Goal: Contribute content: Add original content to the website for others to see

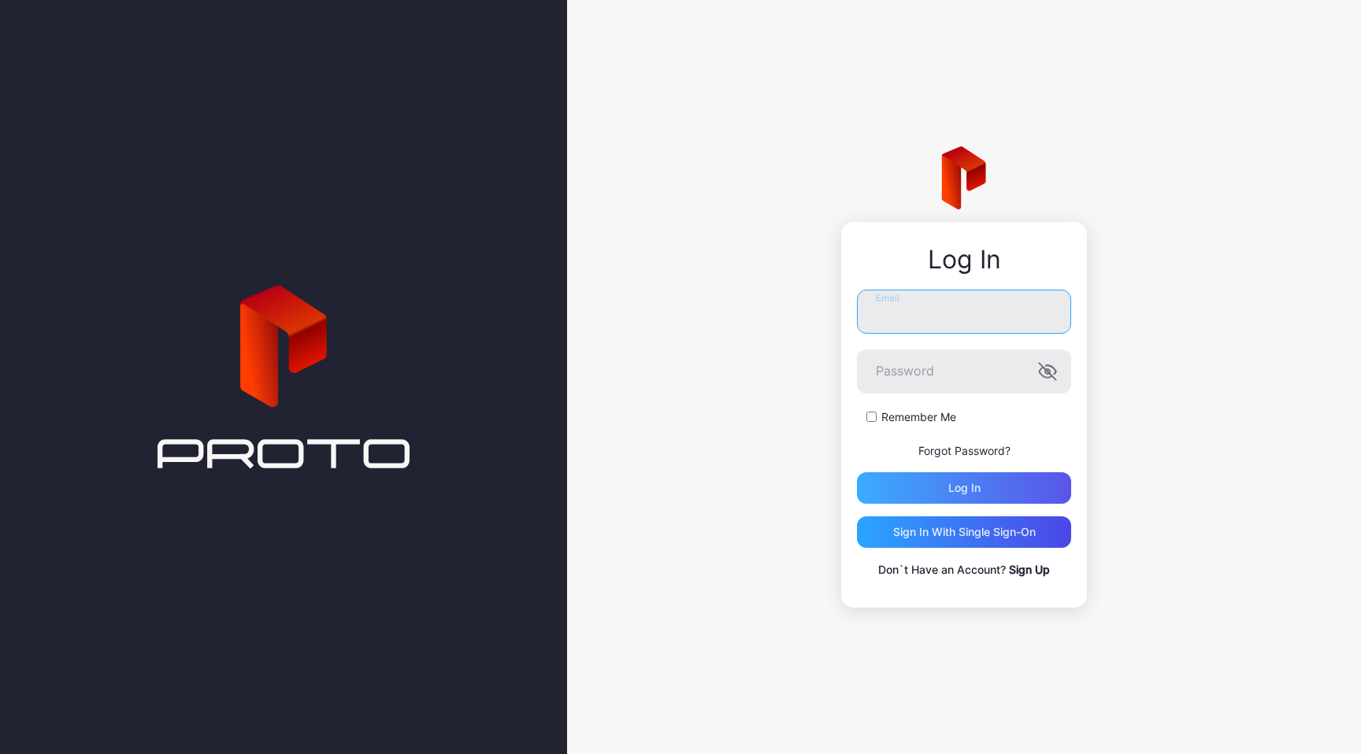
type input "**********"
click at [963, 484] on div "Log in" at bounding box center [964, 488] width 32 height 13
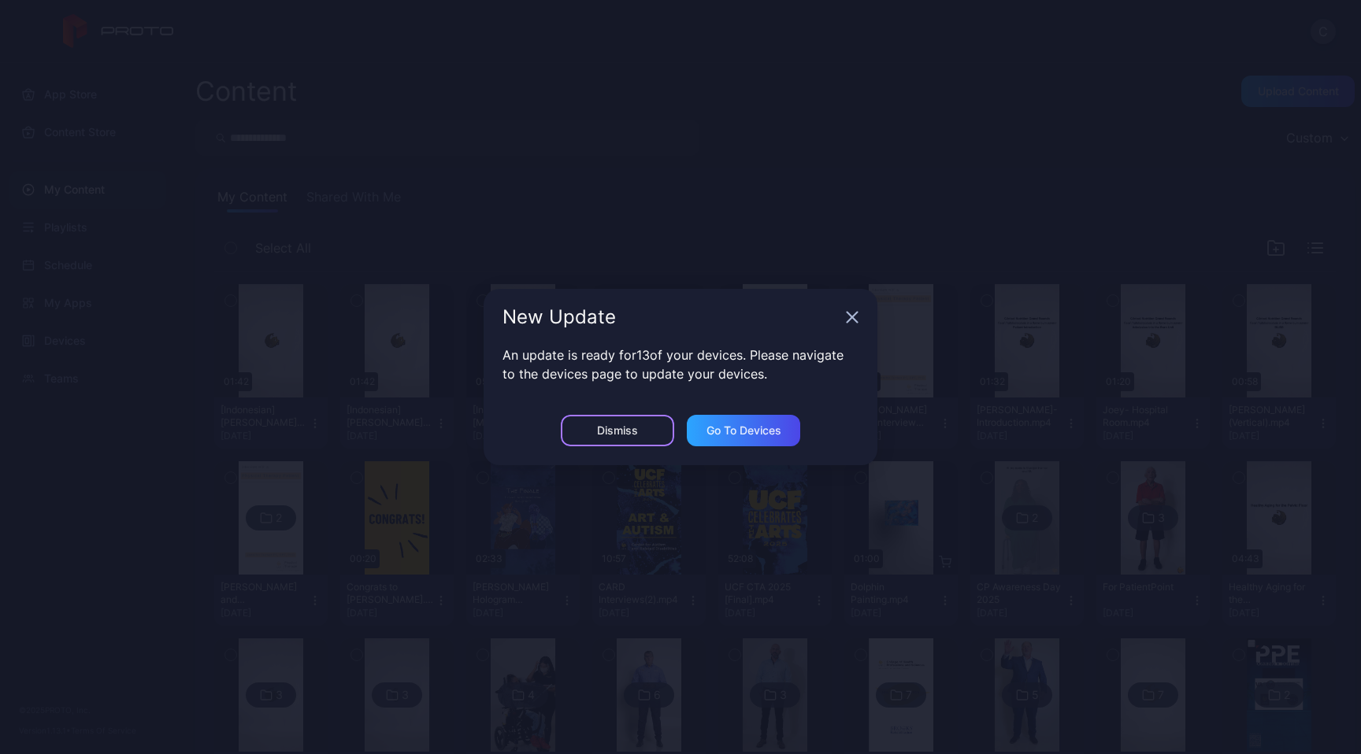
click at [640, 428] on div "Dismiss" at bounding box center [617, 430] width 113 height 31
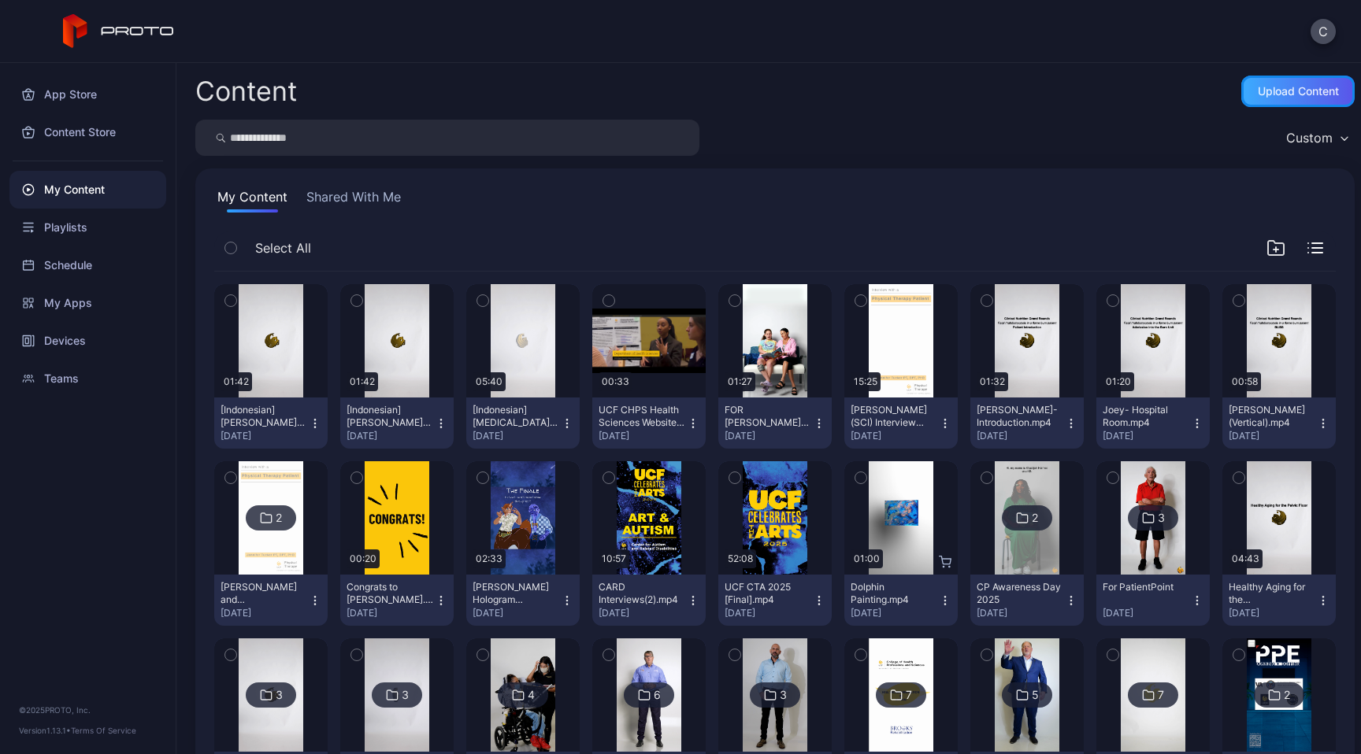
click at [1288, 95] on div "Upload Content" at bounding box center [1297, 91] width 81 height 13
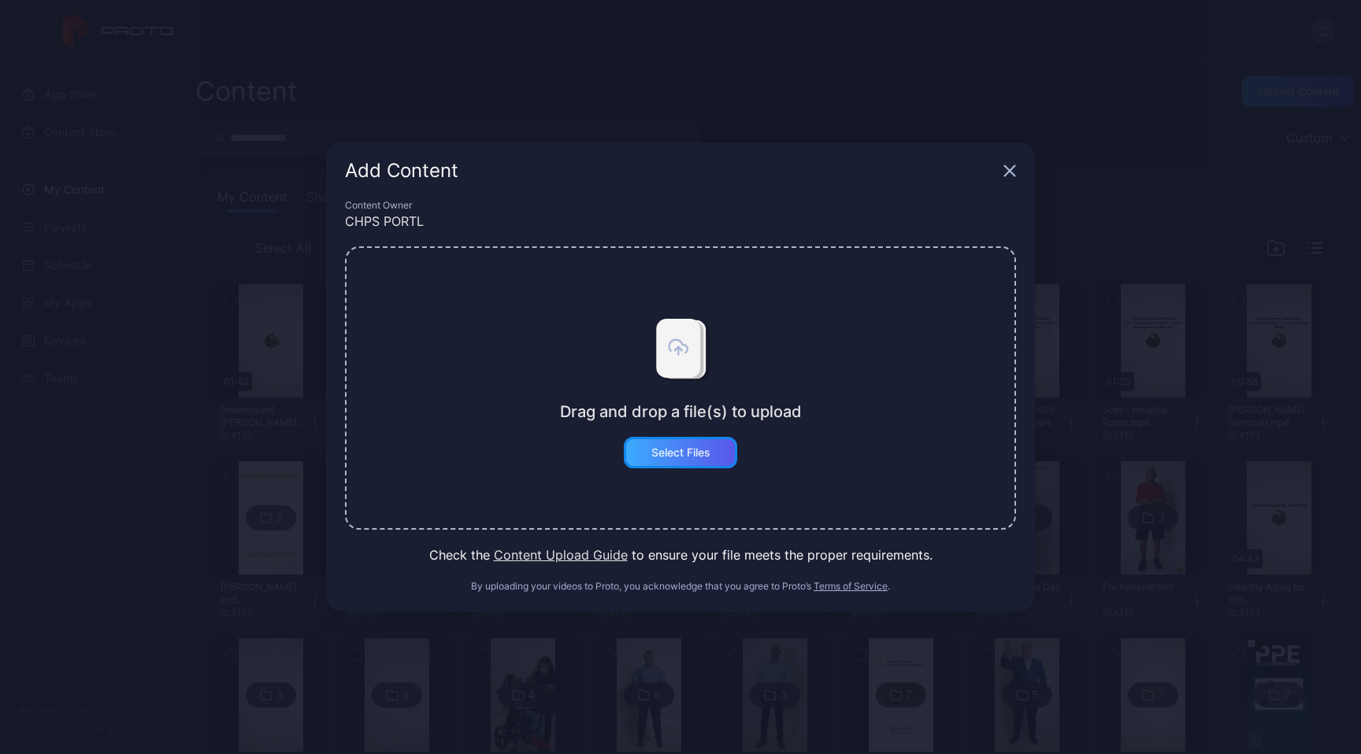
click at [679, 450] on div "Select Files" at bounding box center [680, 452] width 59 height 13
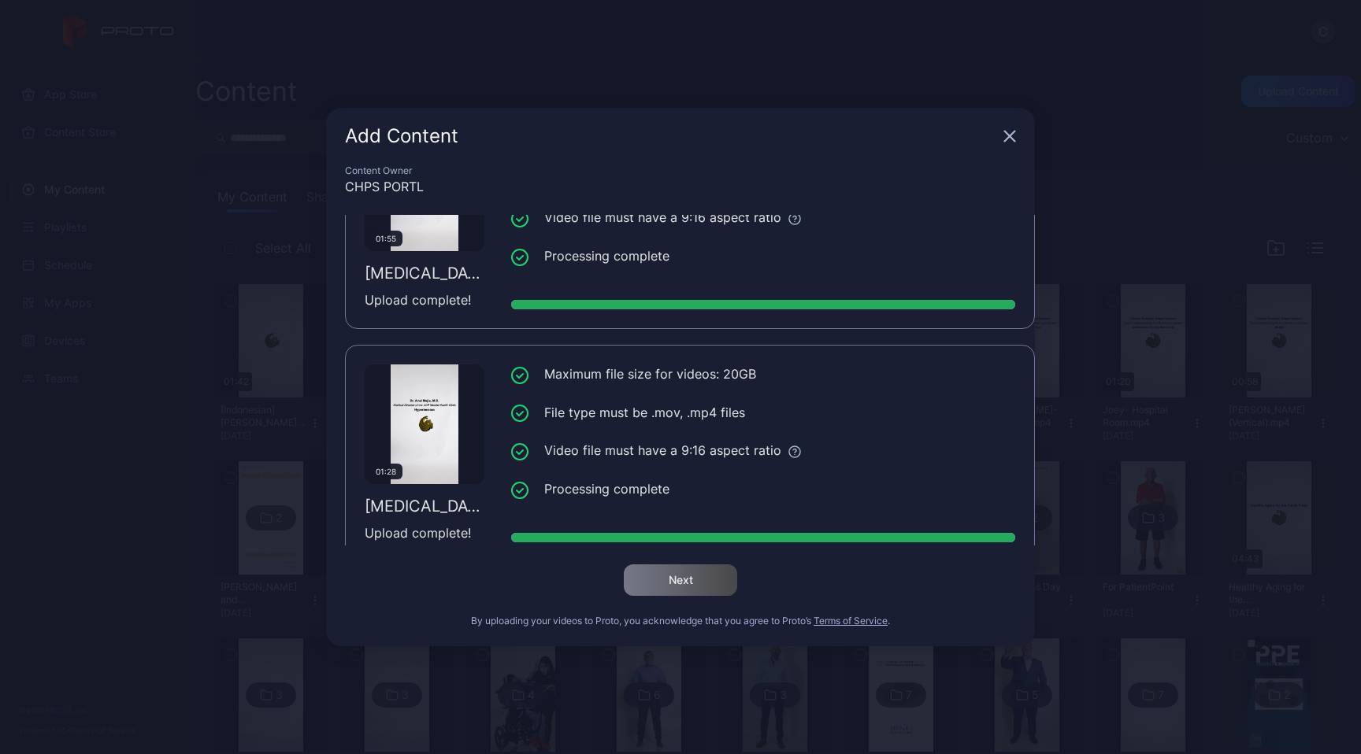
scroll to position [1052, 0]
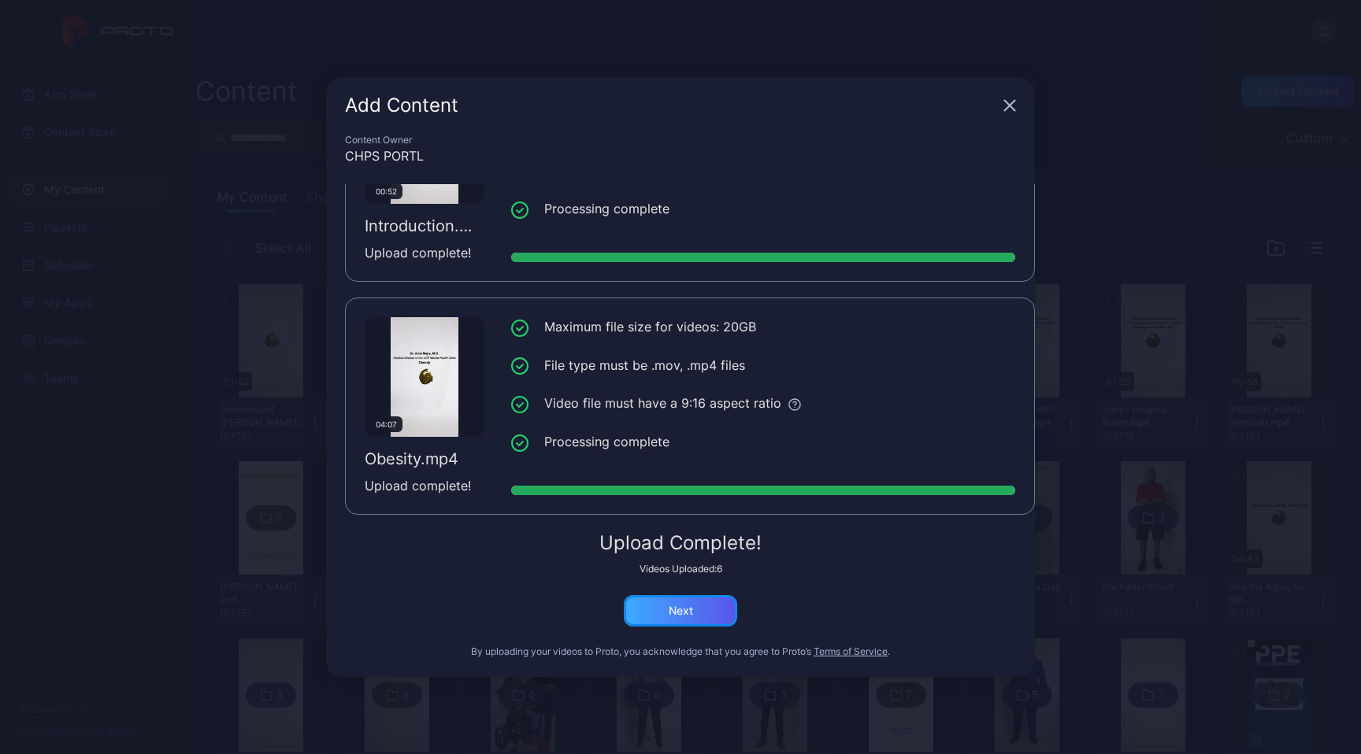
click at [691, 613] on div "Next" at bounding box center [680, 611] width 24 height 13
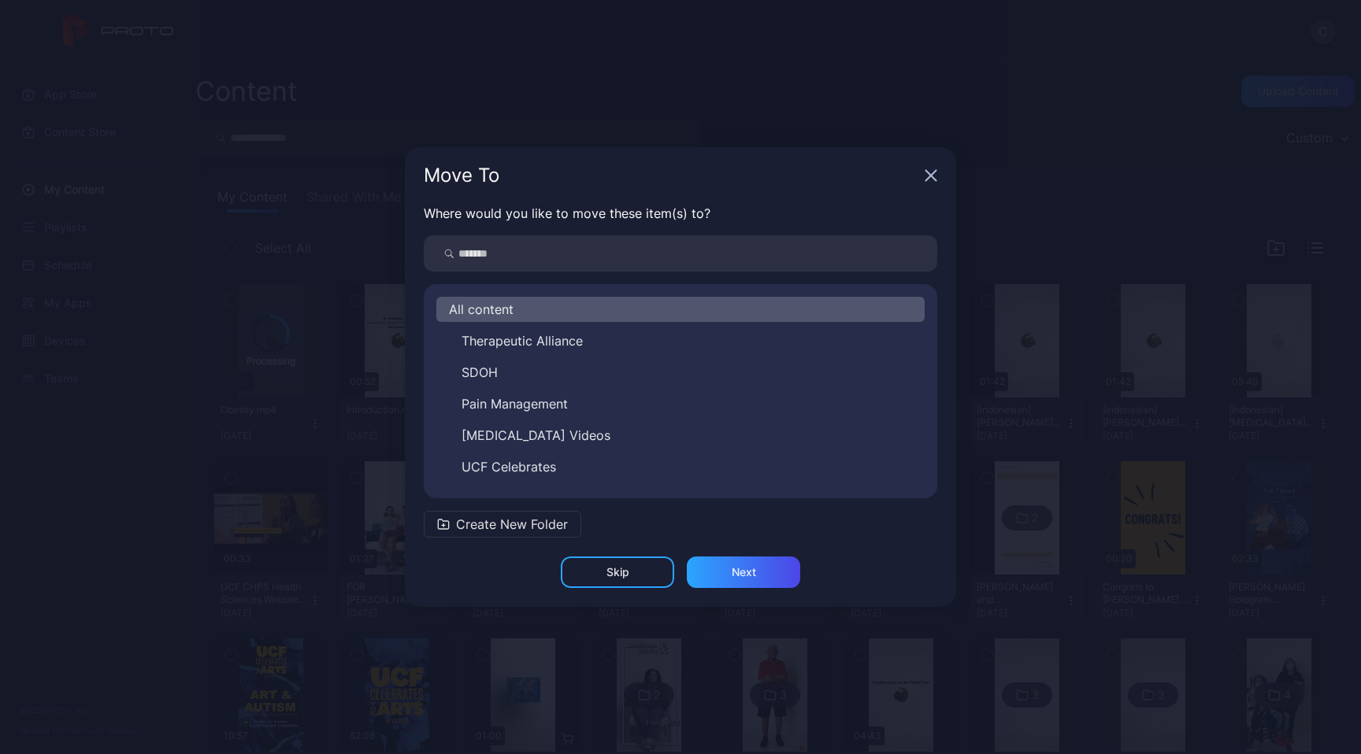
click at [532, 526] on span "Create New Folder" at bounding box center [512, 524] width 112 height 19
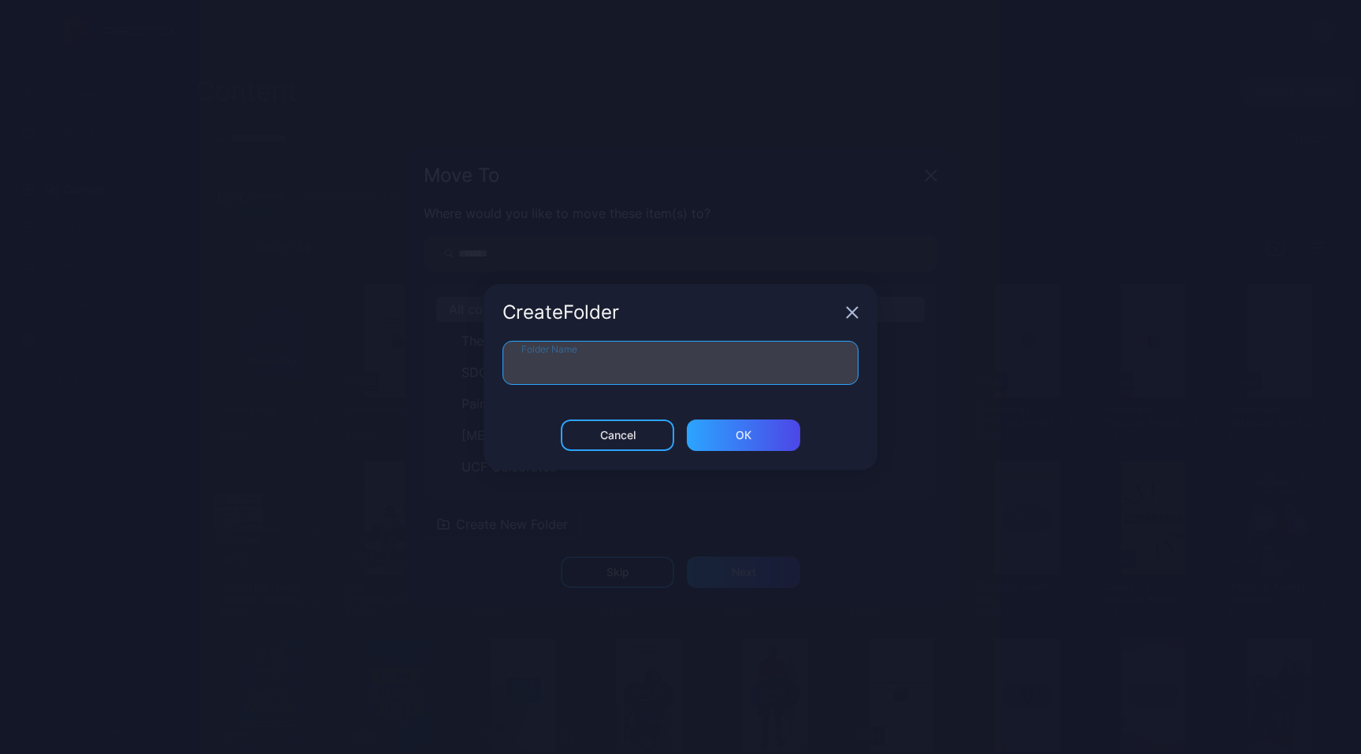
click at [608, 353] on input "Folder Name" at bounding box center [680, 363] width 356 height 44
type input "**********"
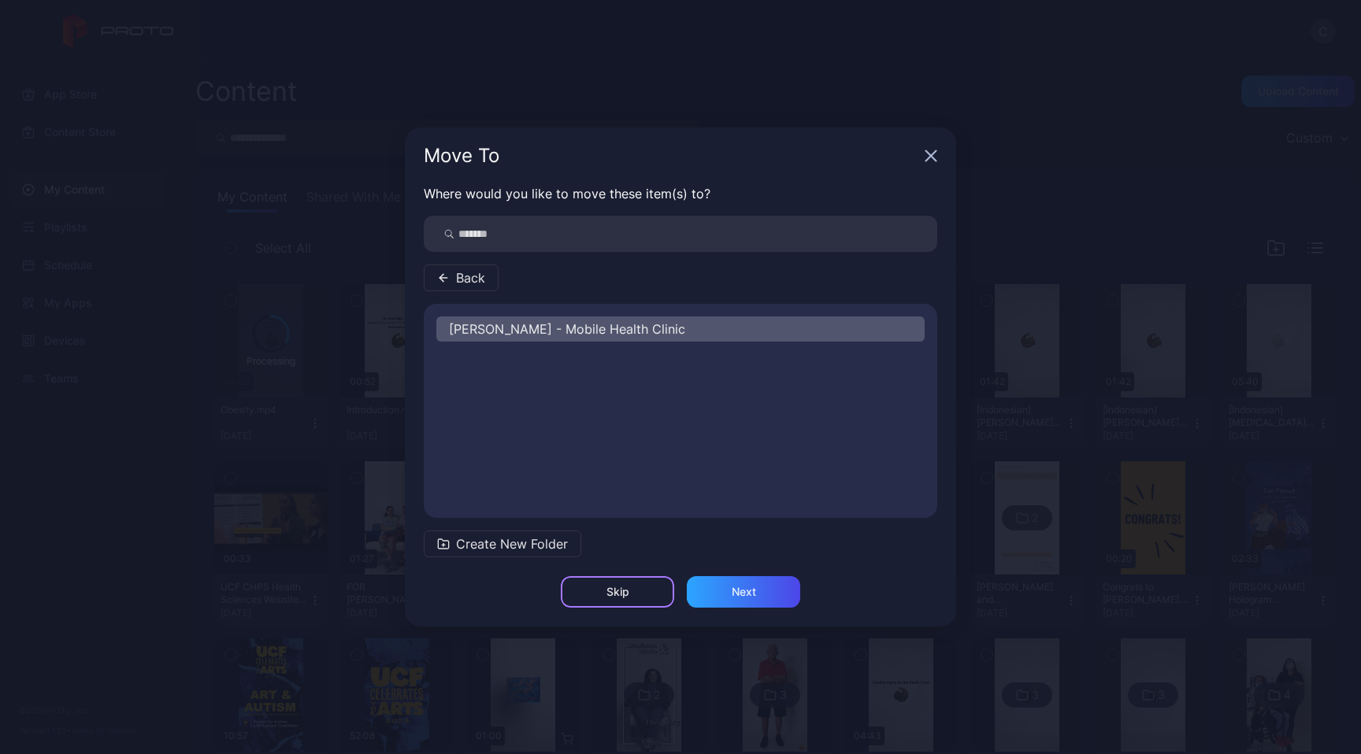
click at [650, 592] on div "Skip" at bounding box center [617, 591] width 113 height 31
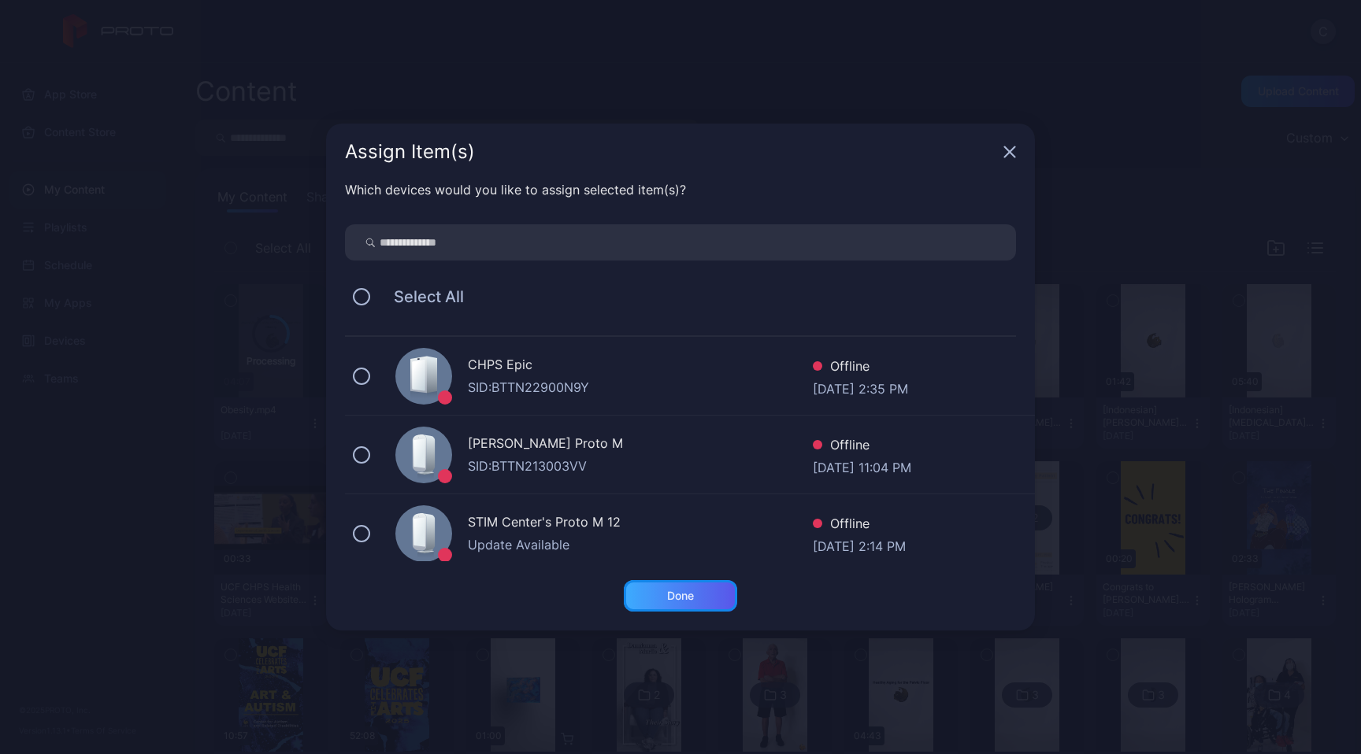
click at [694, 598] on div "Done" at bounding box center [680, 595] width 113 height 31
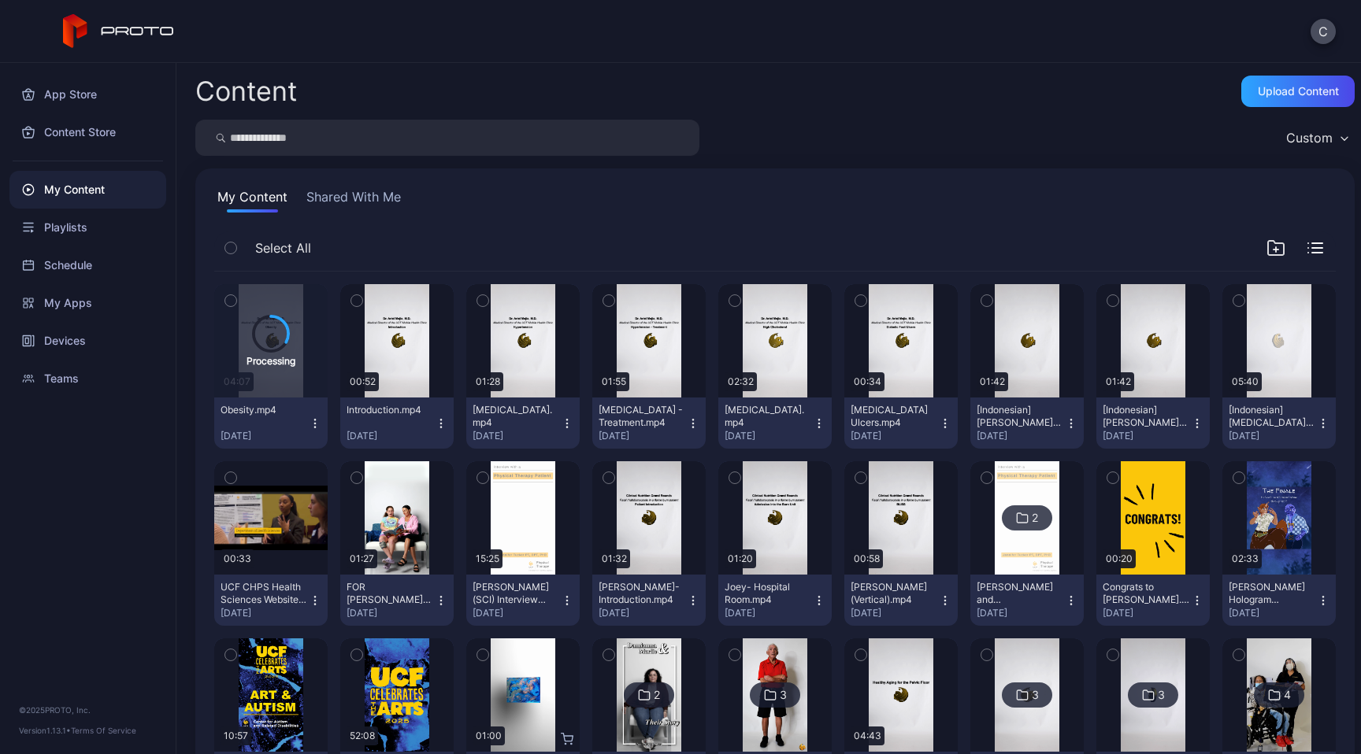
click at [221, 301] on button "button" at bounding box center [230, 300] width 33 height 33
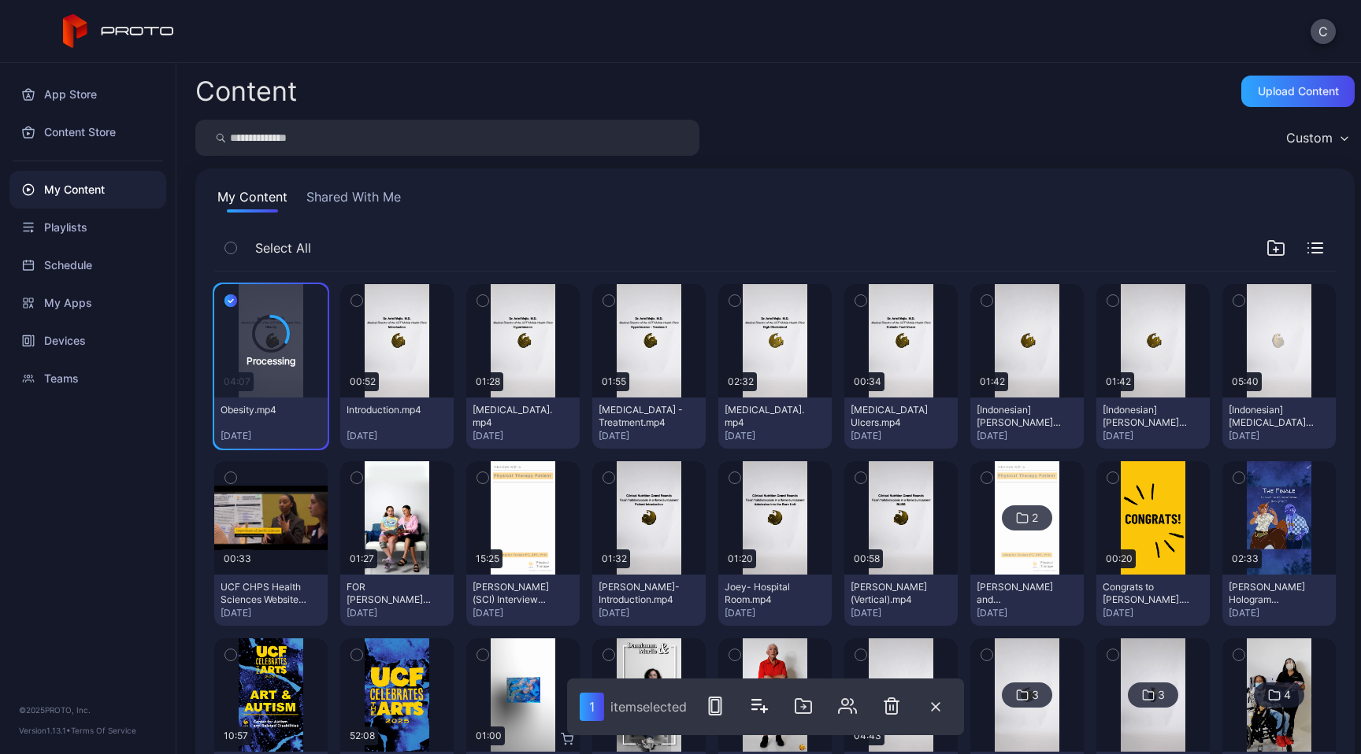
click at [362, 299] on icon "button" at bounding box center [356, 300] width 11 height 17
click at [488, 296] on icon "button" at bounding box center [482, 300] width 11 height 17
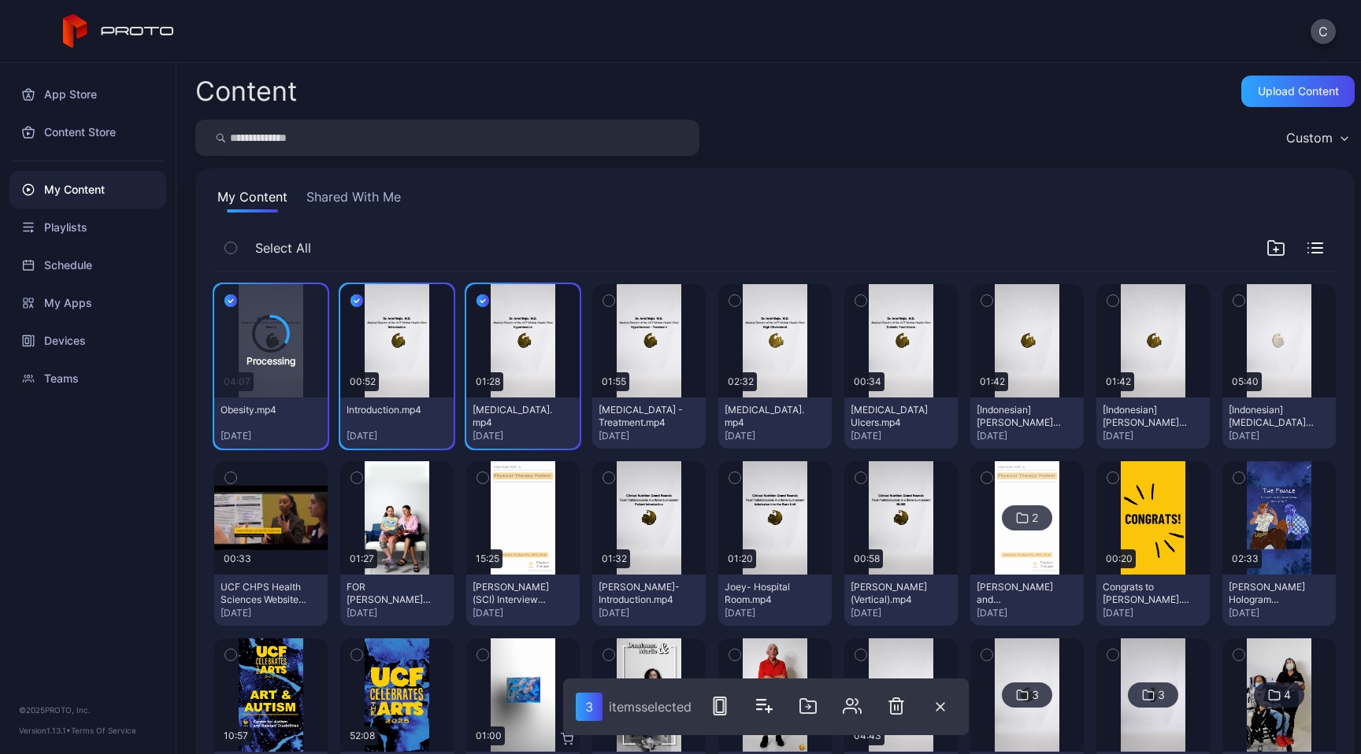
click at [625, 296] on button "button" at bounding box center [608, 300] width 33 height 33
click at [740, 294] on icon "button" at bounding box center [734, 300] width 11 height 17
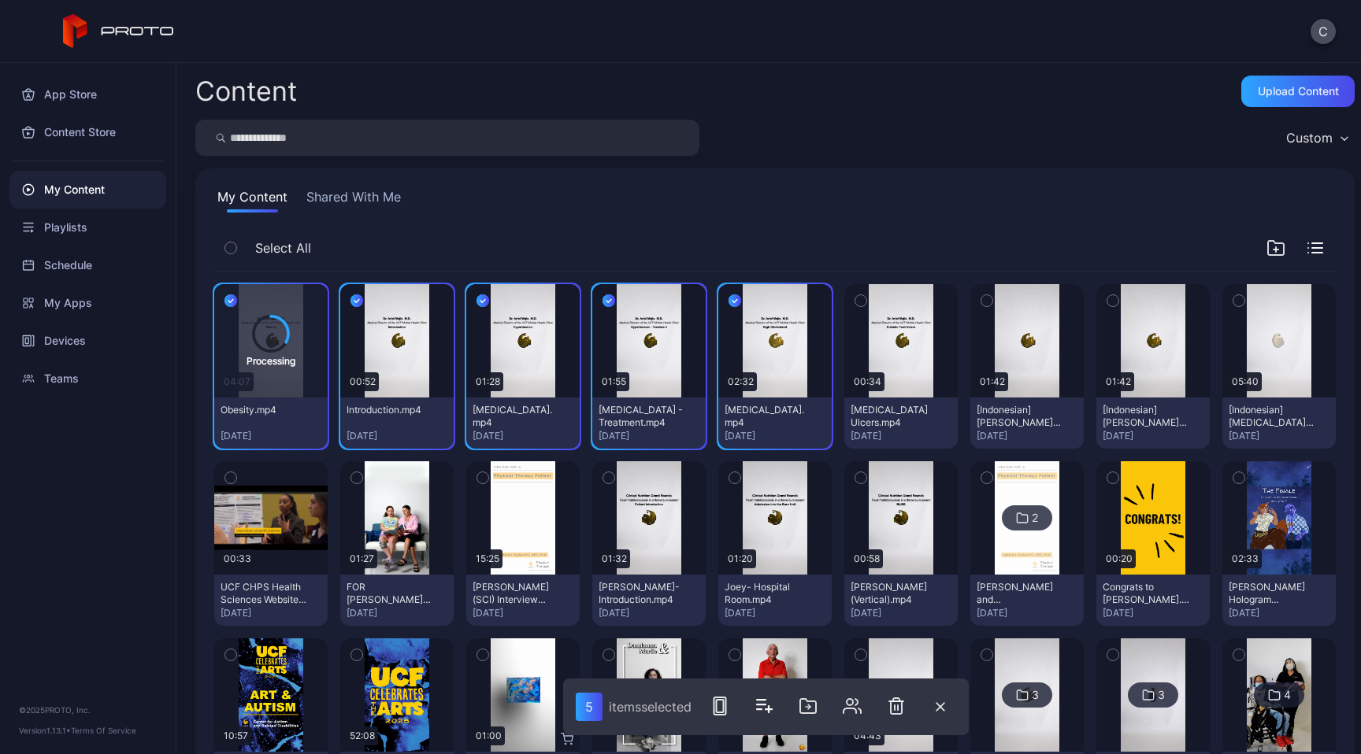
click at [877, 295] on button "button" at bounding box center [860, 300] width 33 height 33
click at [805, 714] on icon "button" at bounding box center [807, 706] width 19 height 19
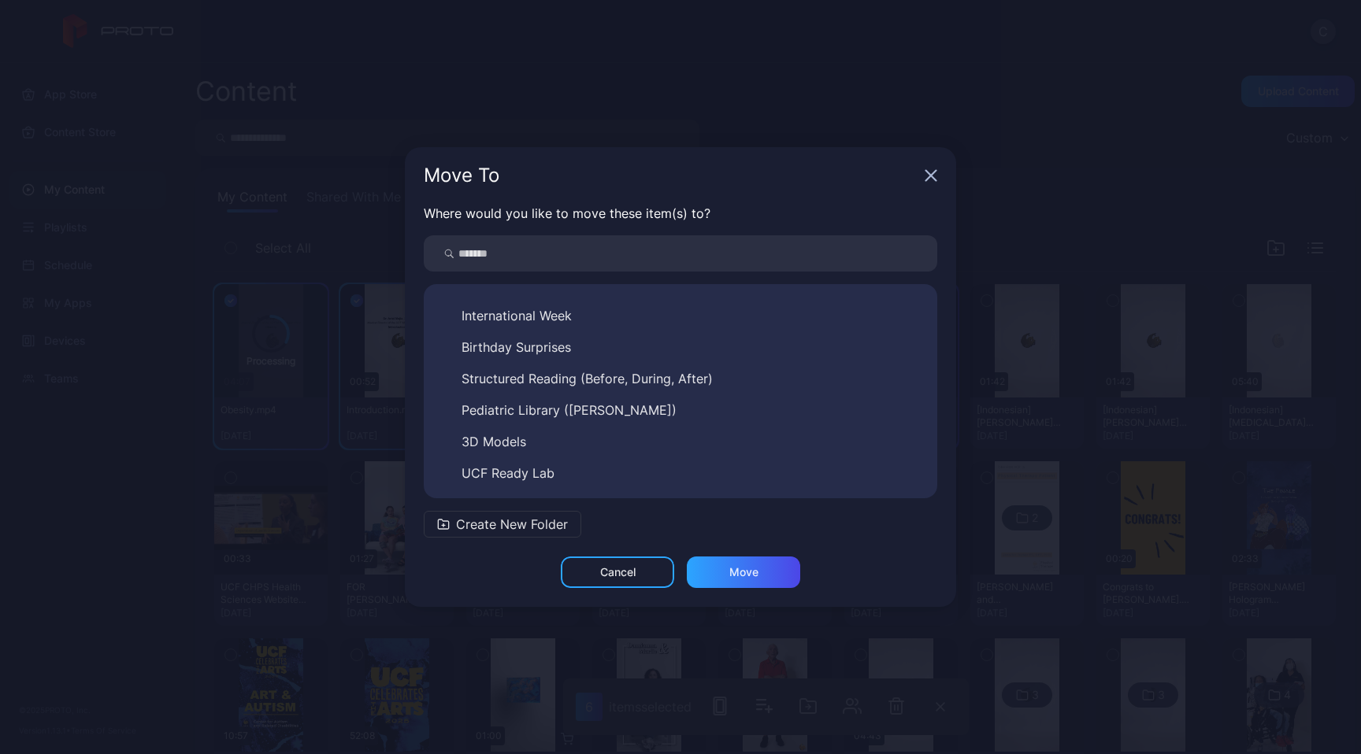
scroll to position [939, 0]
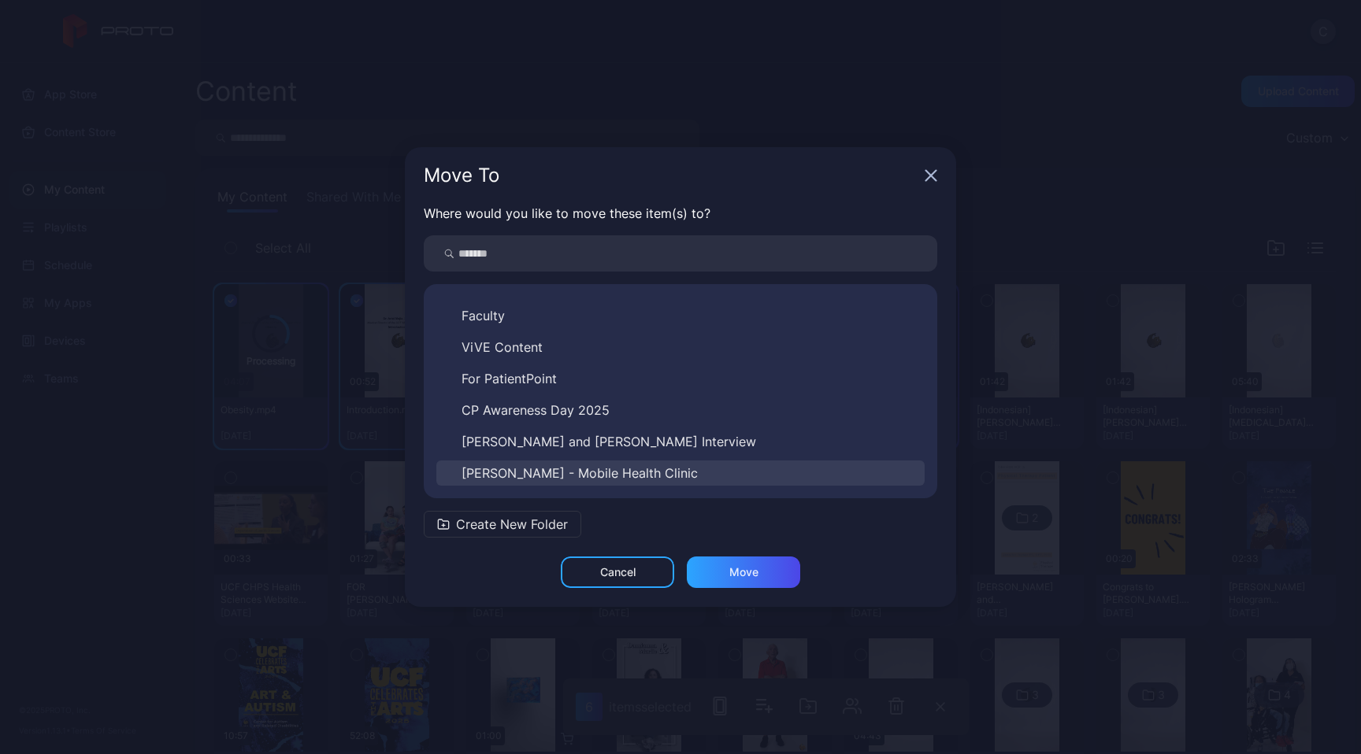
click at [666, 479] on button "[PERSON_NAME] - Mobile Health Clinic" at bounding box center [680, 473] width 488 height 25
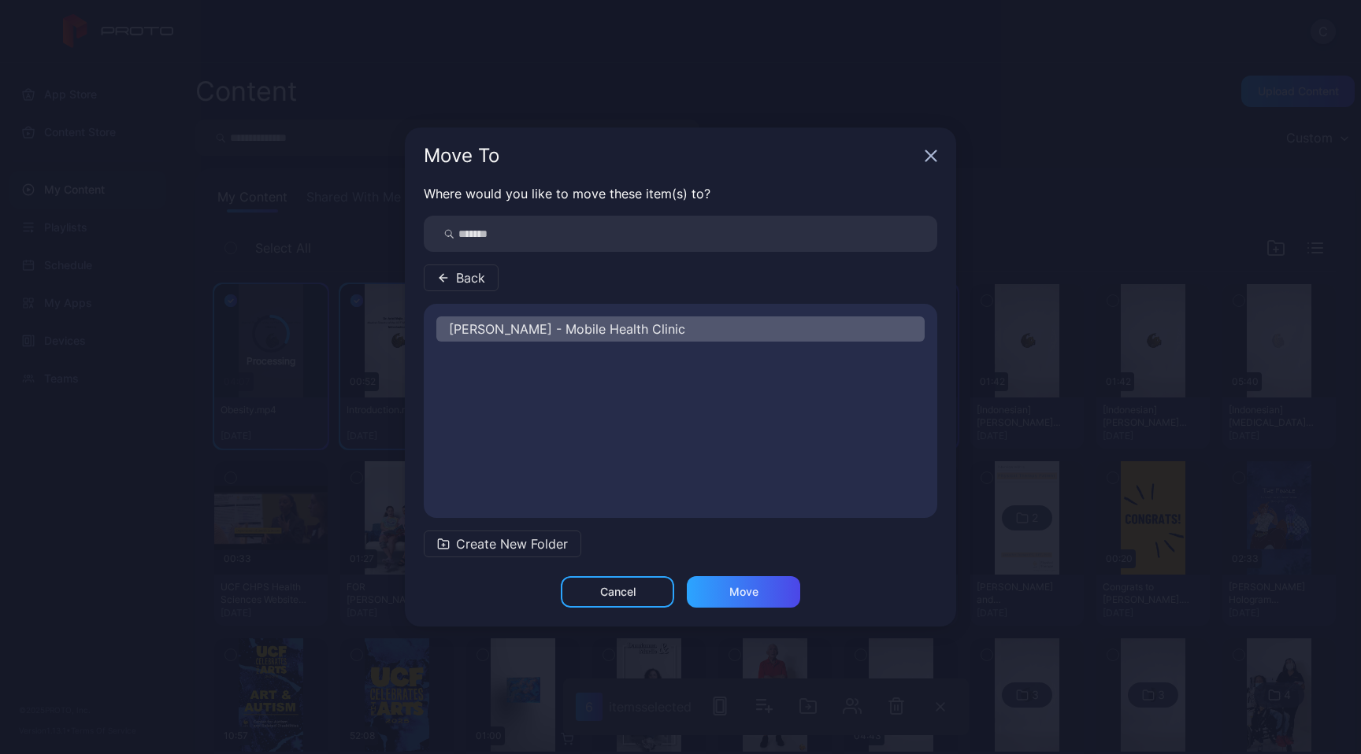
scroll to position [0, 0]
click at [745, 601] on div "Move" at bounding box center [743, 591] width 113 height 31
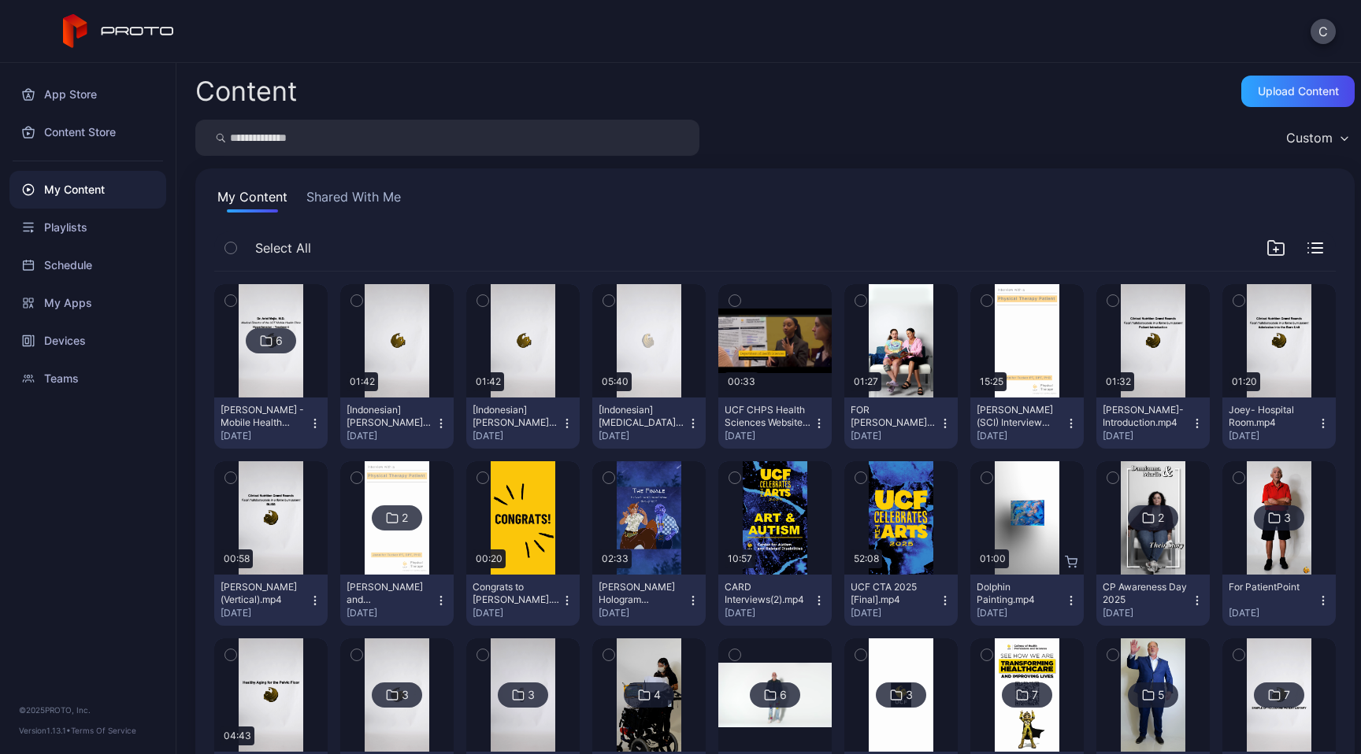
click at [291, 332] on div "6" at bounding box center [271, 340] width 50 height 25
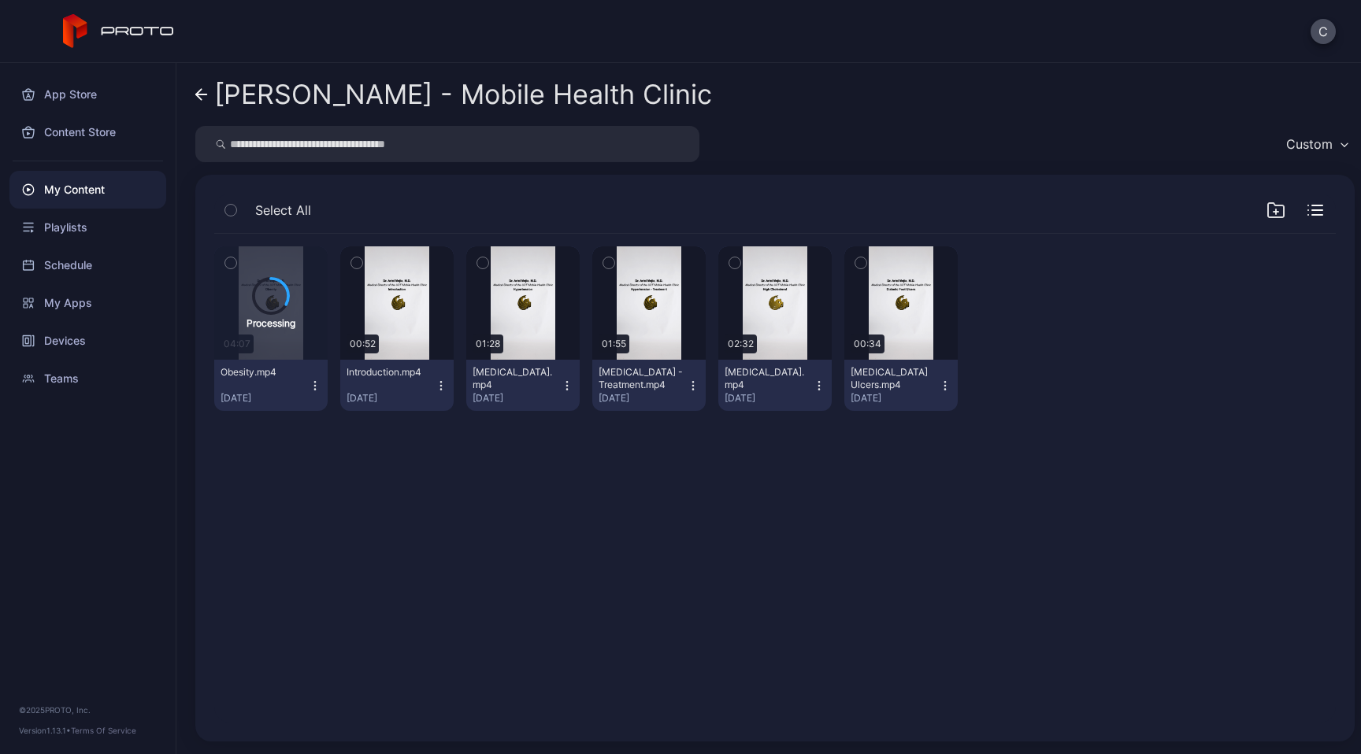
click at [400, 627] on div "Processing 04:07 Obesity.mp4 [DATE] Preview 00:52 Introduction.mp4 [DATE] Previ…" at bounding box center [775, 478] width 1146 height 514
